Goal: Transaction & Acquisition: Purchase product/service

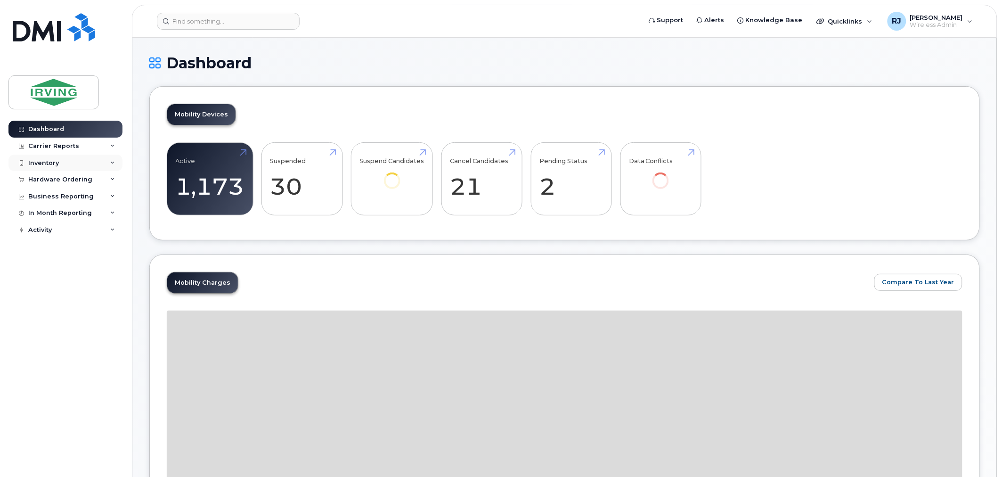
click at [34, 161] on div "Inventory" at bounding box center [43, 163] width 31 height 8
click at [49, 176] on div "Mobility Devices" at bounding box center [58, 180] width 53 height 8
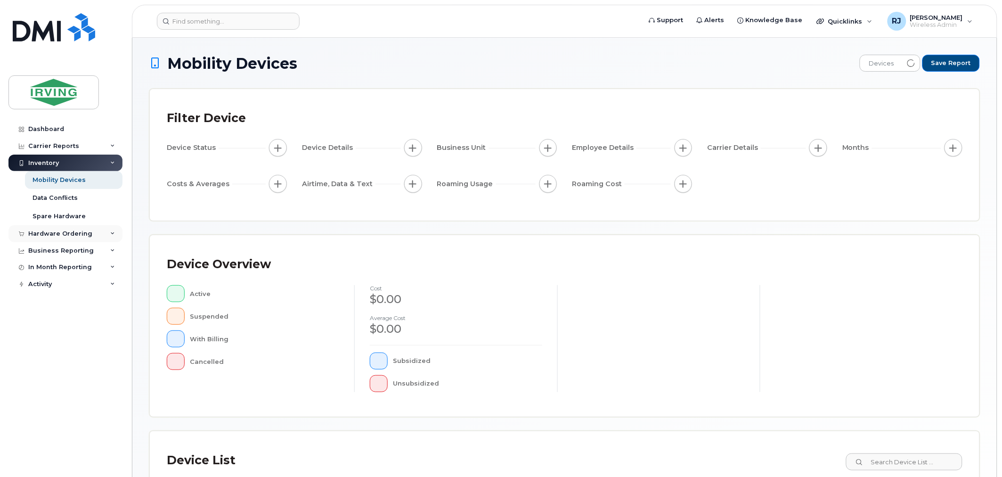
click at [79, 229] on div "Hardware Ordering" at bounding box center [65, 233] width 114 height 17
click at [57, 248] on div "Overview" at bounding box center [47, 251] width 31 height 8
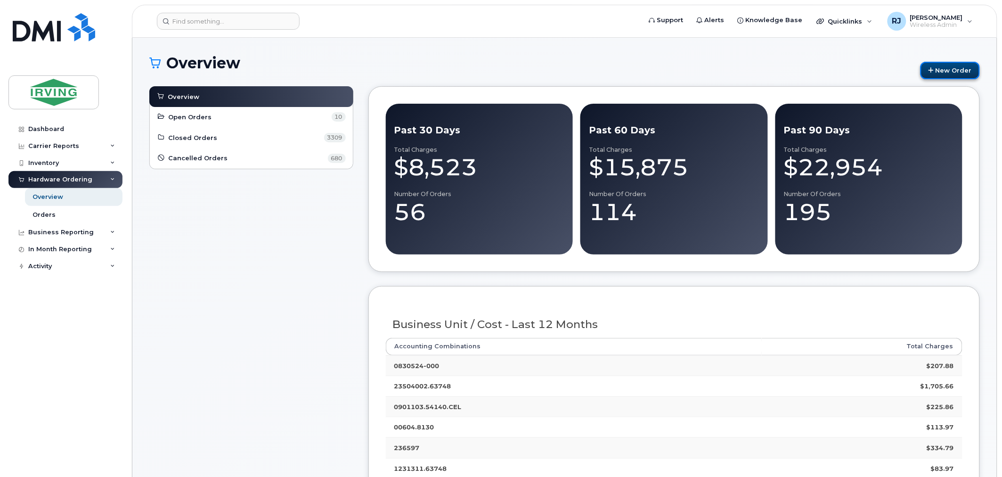
click at [927, 74] on link "New Order" at bounding box center [949, 70] width 59 height 17
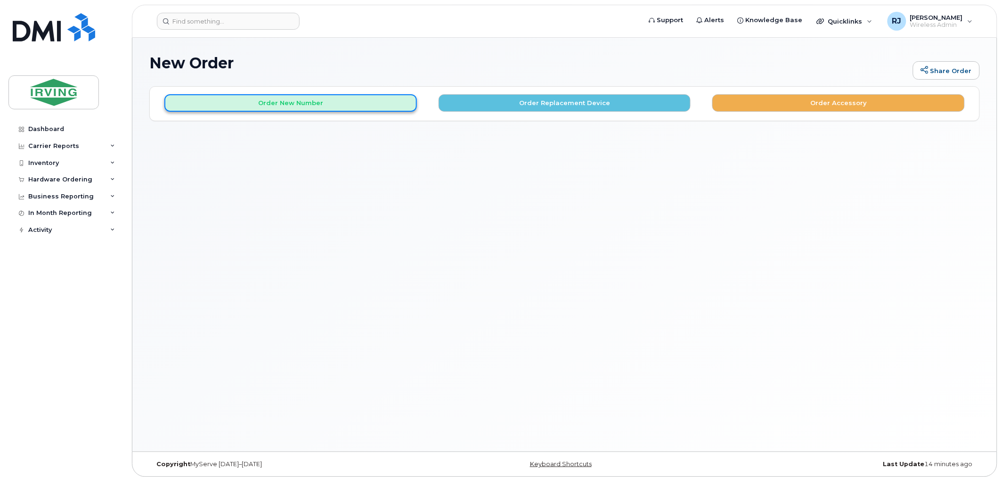
click at [270, 107] on button "Order New Number" at bounding box center [290, 102] width 252 height 17
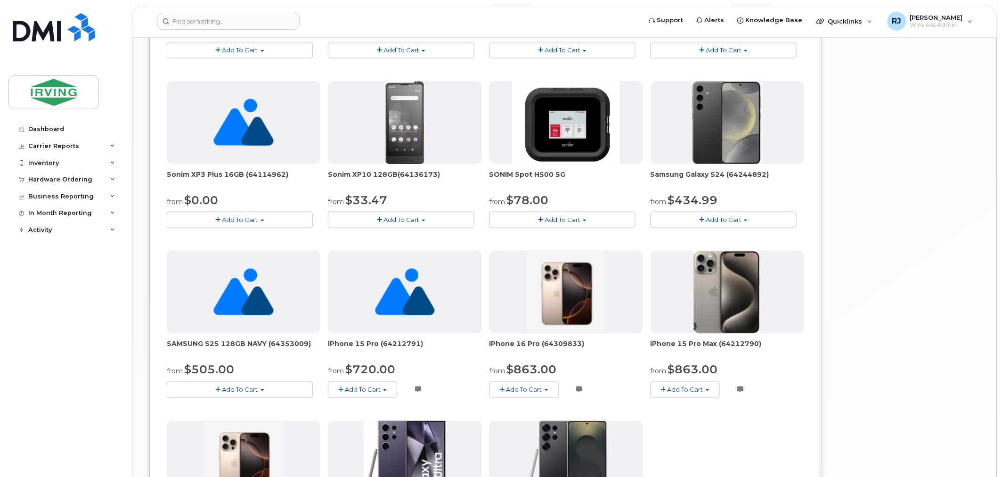
scroll to position [418, 0]
